Goal: Find specific page/section: Locate a particular part of the current website

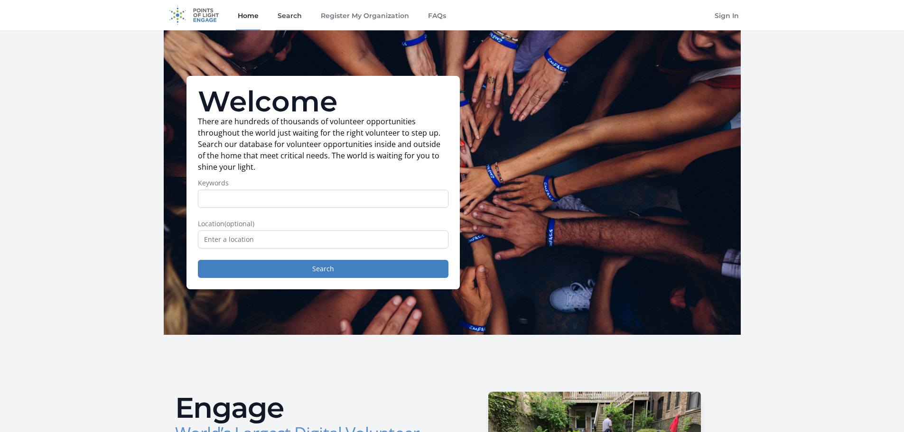
click at [291, 16] on link "Search" at bounding box center [290, 15] width 28 height 30
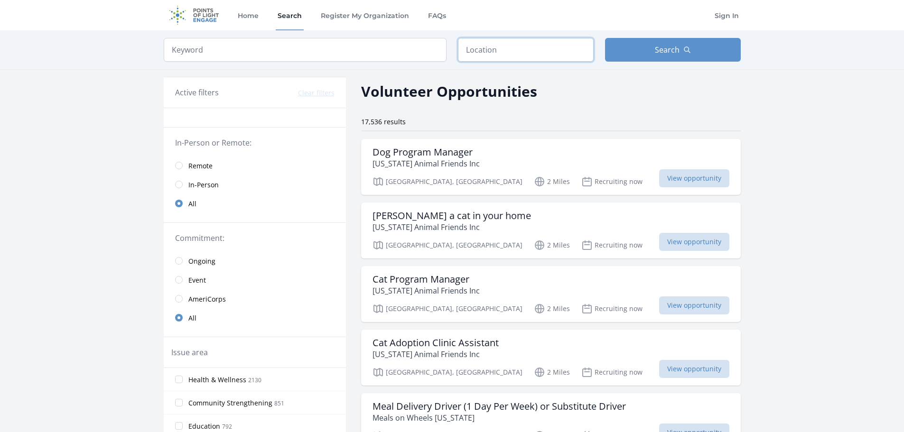
click at [500, 45] on input "text" at bounding box center [526, 50] width 136 height 24
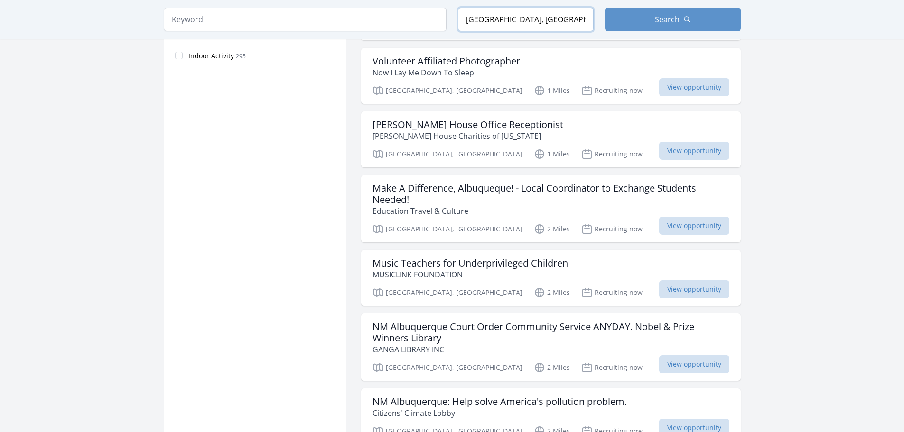
scroll to position [624, 0]
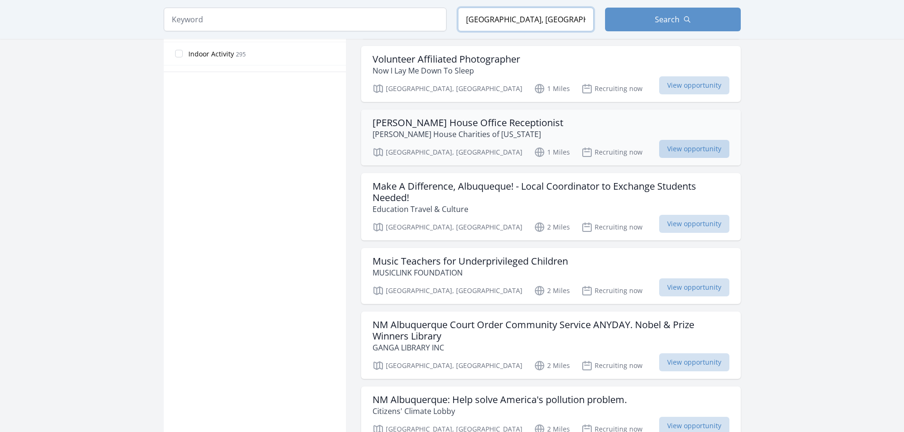
type input "Albuquerque, NM, USA"
click at [706, 140] on span "View opportunity" at bounding box center [694, 149] width 70 height 18
